Goal: Information Seeking & Learning: Find specific fact

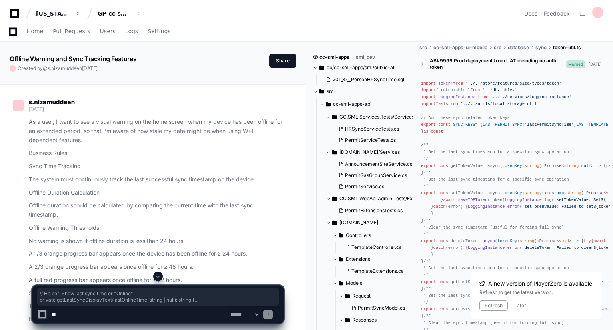
scroll to position [27359, 0]
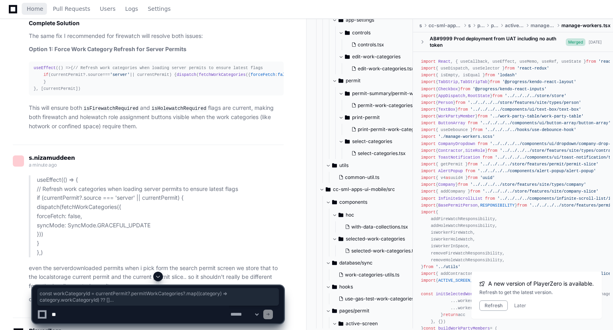
scroll to position [1617, 0]
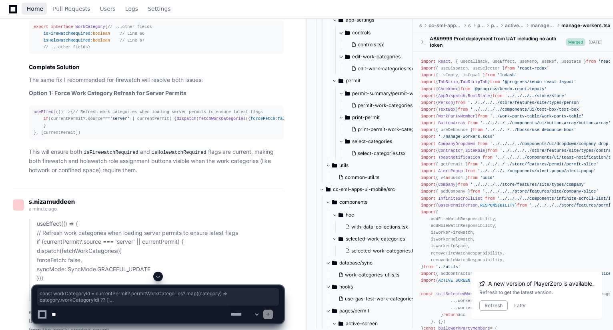
click at [36, 11] on span "Home" at bounding box center [35, 8] width 16 height 5
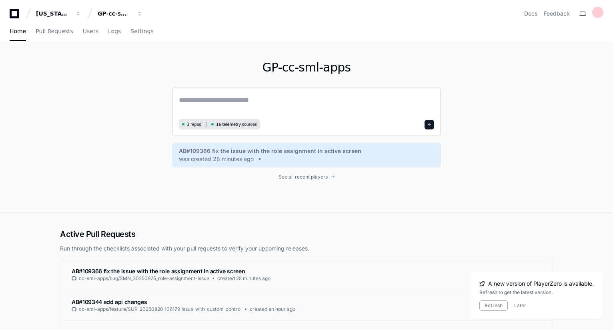
click at [210, 106] on textarea at bounding box center [306, 105] width 255 height 22
type textarea "*"
click at [108, 31] on span "Logs" at bounding box center [114, 31] width 13 height 5
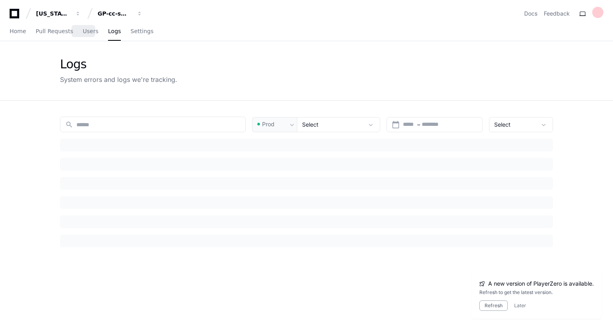
click at [85, 35] on link "Users" at bounding box center [91, 31] width 16 height 18
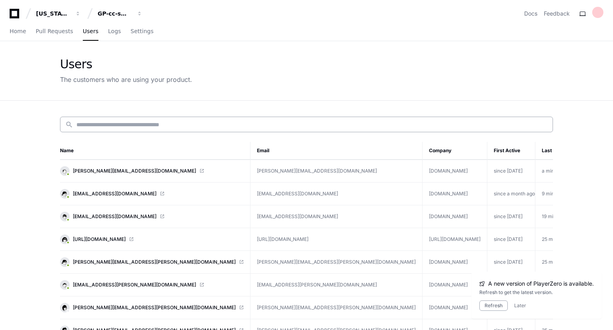
click at [149, 126] on input at bounding box center [311, 125] width 471 height 8
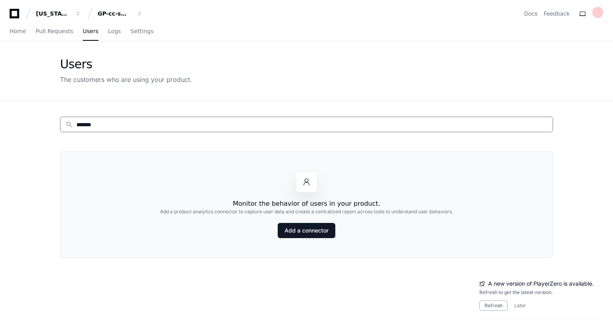
type input "*******"
click at [108, 32] on span "Logs" at bounding box center [114, 31] width 13 height 5
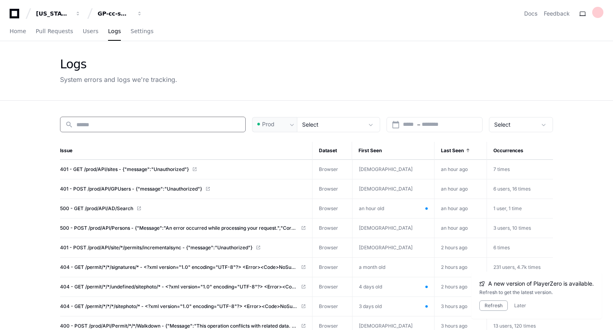
click at [133, 126] on input at bounding box center [158, 125] width 164 height 8
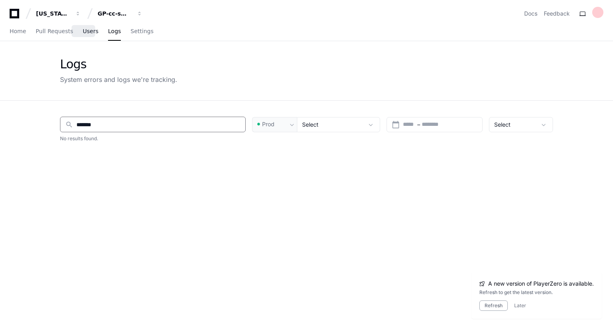
type input "*******"
click at [83, 26] on link "Users" at bounding box center [91, 31] width 16 height 18
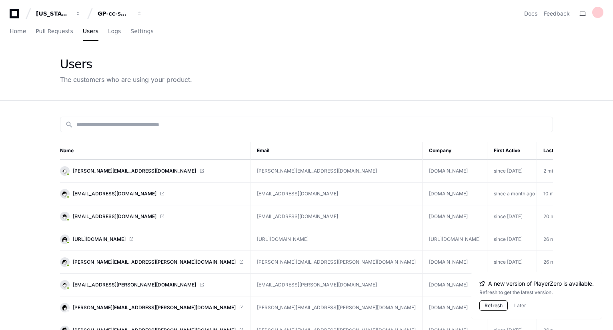
click at [495, 307] on button "Refresh" at bounding box center [493, 306] width 28 height 10
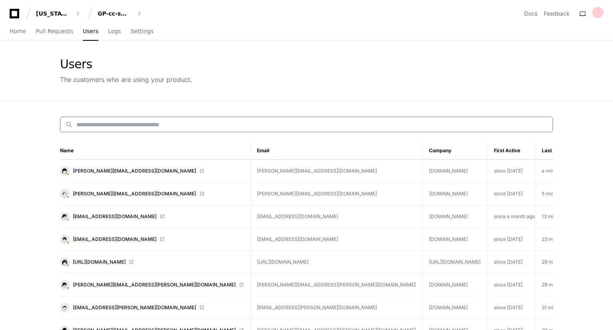
click at [136, 125] on input at bounding box center [311, 125] width 471 height 8
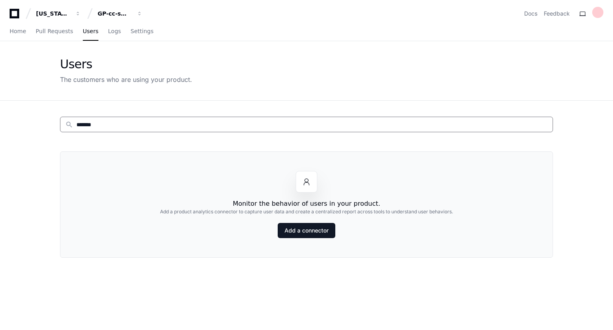
paste input
paste input "**********"
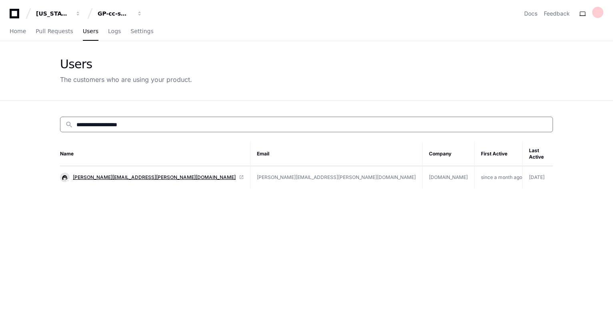
type input "**********"
click at [111, 174] on span "brian.king@gapac.com" at bounding box center [154, 177] width 163 height 6
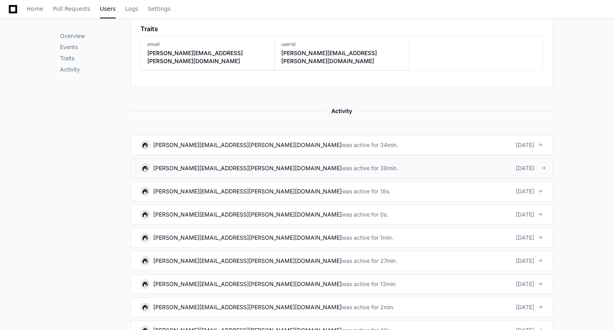
scroll to position [417, 0]
click at [342, 141] on div "was active for 34min." at bounding box center [370, 145] width 56 height 8
